Goal: Task Accomplishment & Management: Manage account settings

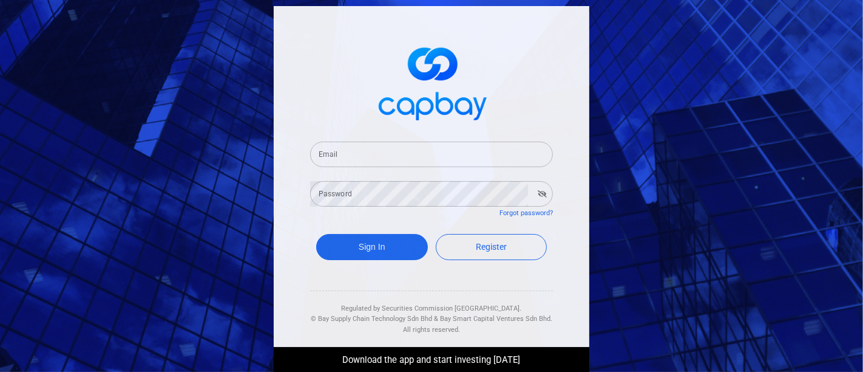
click at [383, 155] on input "Email" at bounding box center [431, 153] width 243 height 25
type input "[EMAIL_ADDRESS][DOMAIN_NAME]"
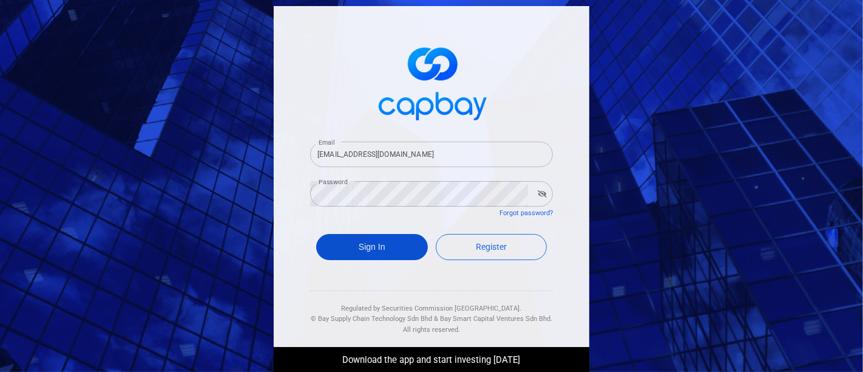
click at [387, 249] on button "Sign In" at bounding box center [372, 247] width 112 height 26
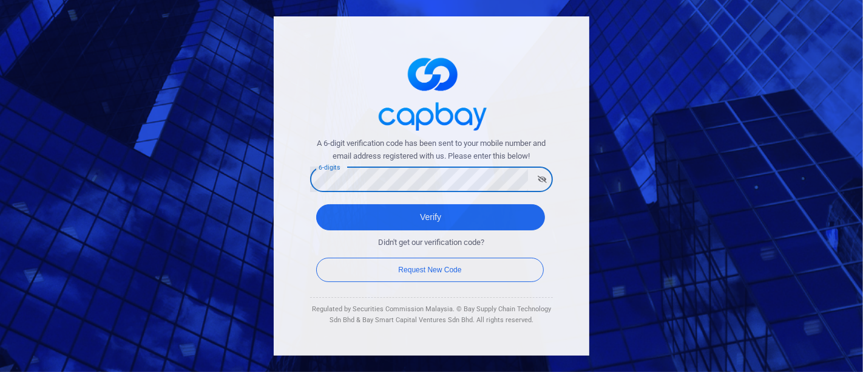
click at [316, 204] on button "Verify" at bounding box center [430, 217] width 229 height 26
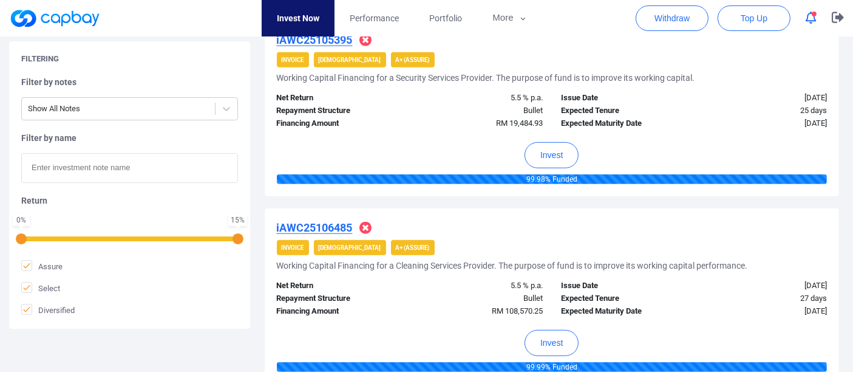
scroll to position [944, 0]
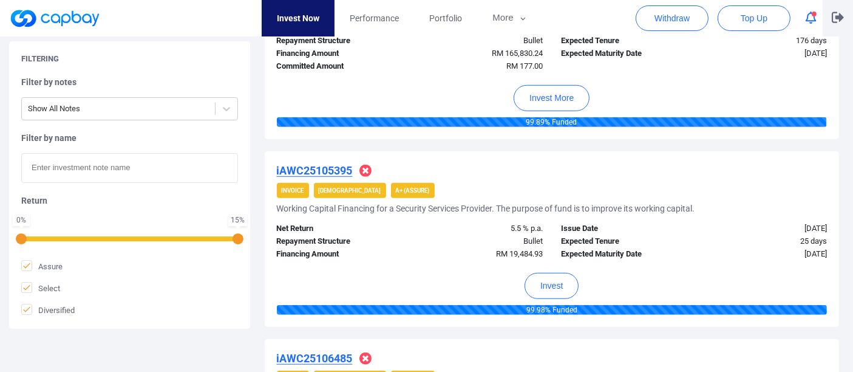
click at [841, 12] on icon "button" at bounding box center [838, 18] width 12 height 12
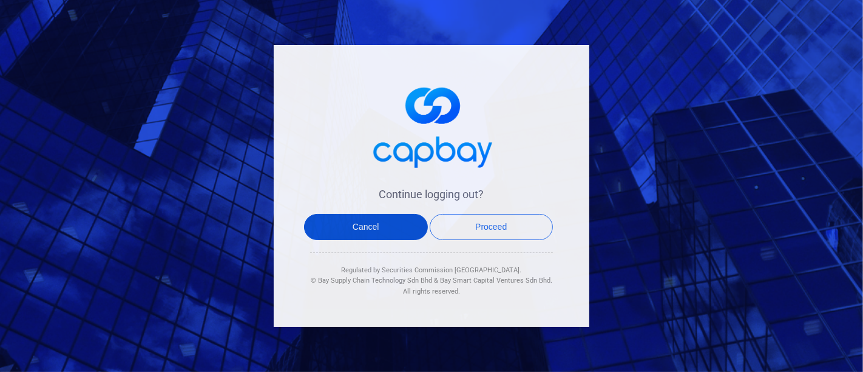
click at [358, 227] on button "Cancel" at bounding box center [366, 227] width 124 height 26
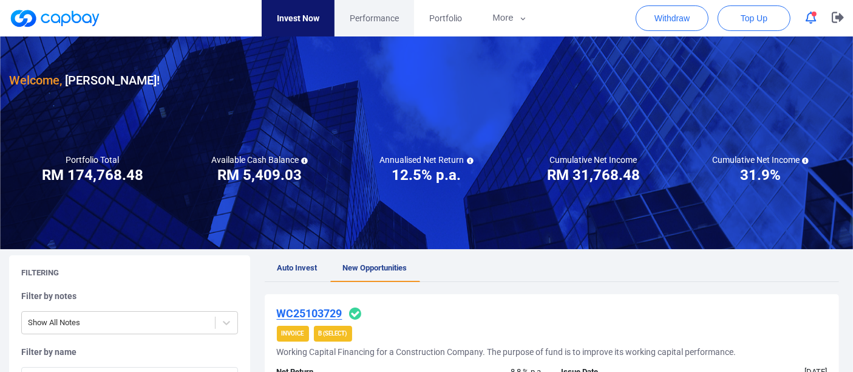
click at [379, 17] on span "Performance" at bounding box center [374, 18] width 49 height 13
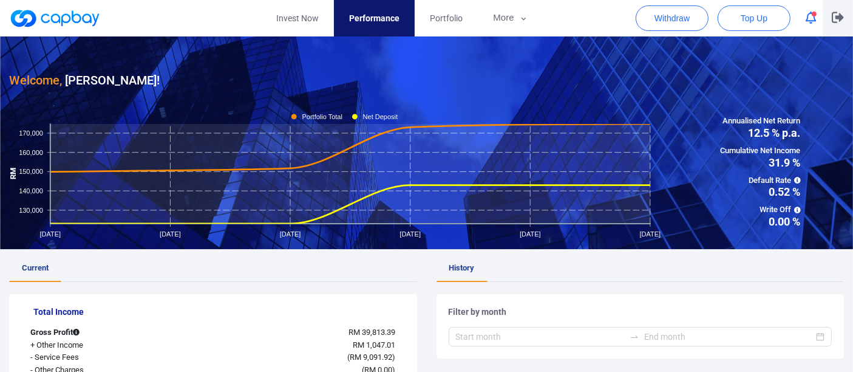
click at [844, 19] on button "button" at bounding box center [838, 18] width 30 height 36
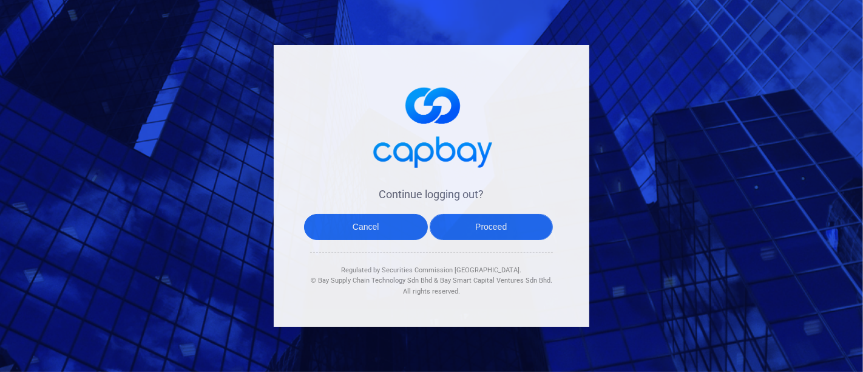
click at [509, 220] on button "Proceed" at bounding box center [492, 227] width 124 height 26
